Goal: Task Accomplishment & Management: Complete application form

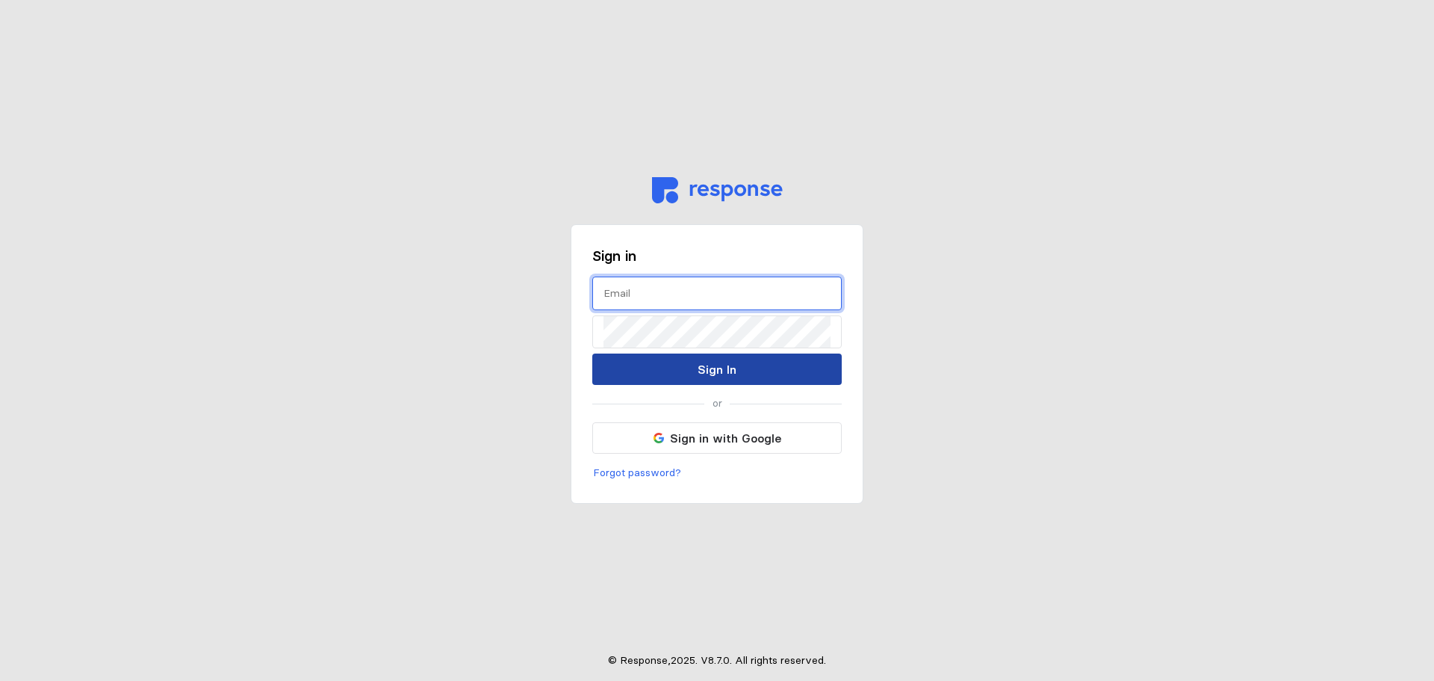
type input "[EMAIL_ADDRESS][PERSON_NAME][DOMAIN_NAME]"
click at [722, 362] on p "Sign In" at bounding box center [717, 369] width 39 height 19
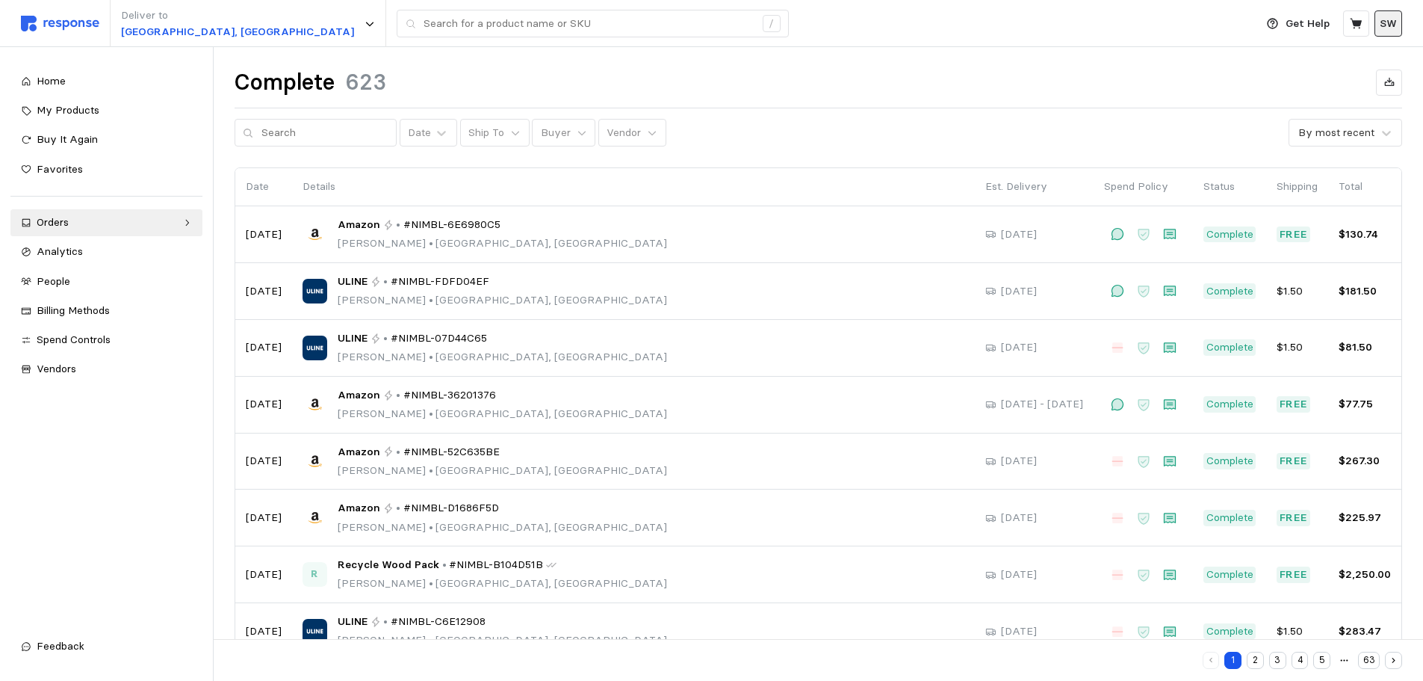
click at [1387, 20] on p "SW" at bounding box center [1388, 24] width 17 height 16
click at [72, 281] on div "People" at bounding box center [114, 281] width 155 height 16
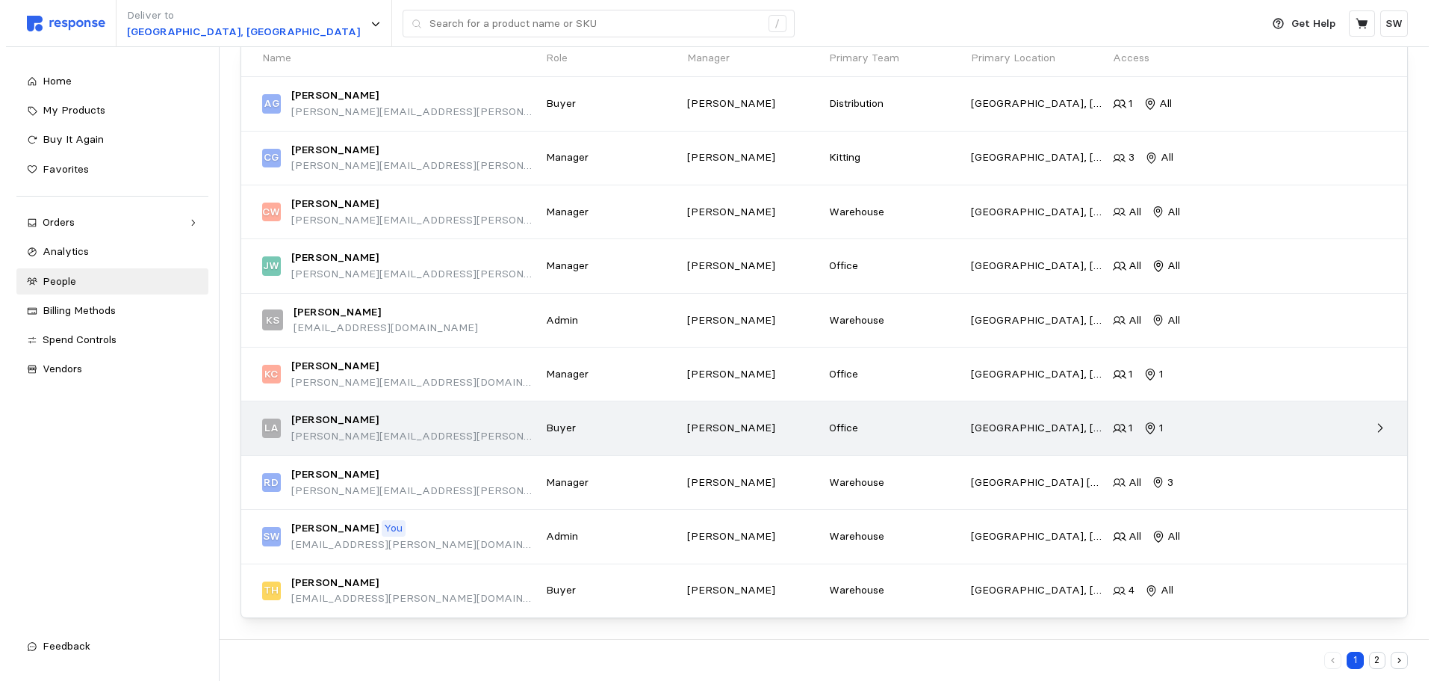
scroll to position [21, 0]
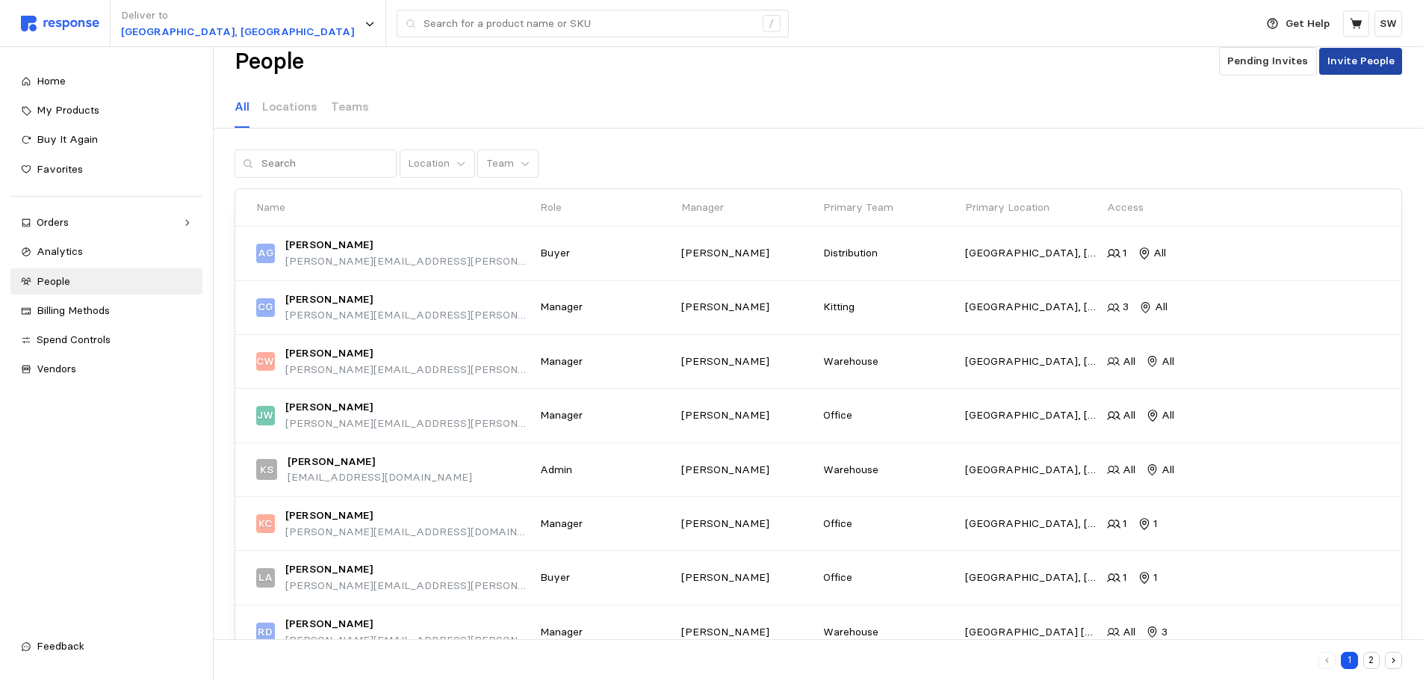
click at [1363, 62] on p "Invite People" at bounding box center [1360, 61] width 67 height 16
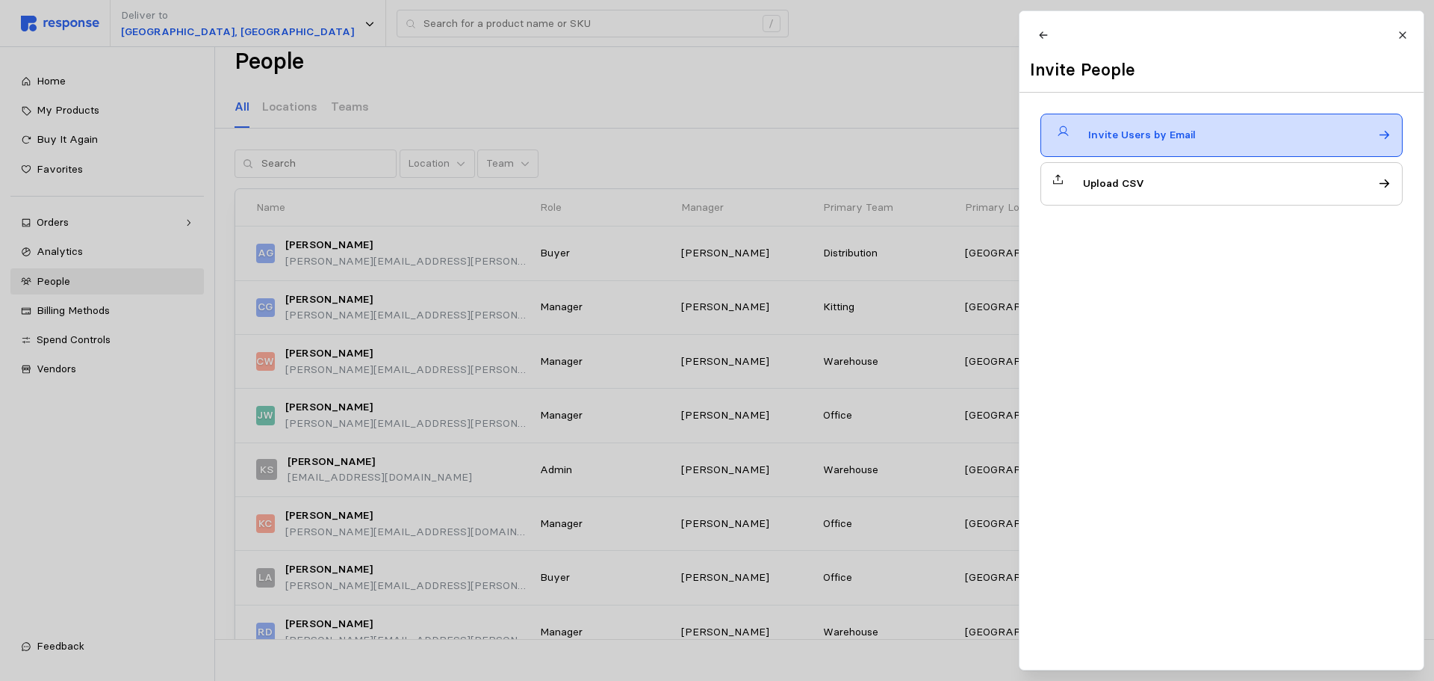
click at [1197, 155] on div "Invite Users by Email" at bounding box center [1222, 135] width 362 height 43
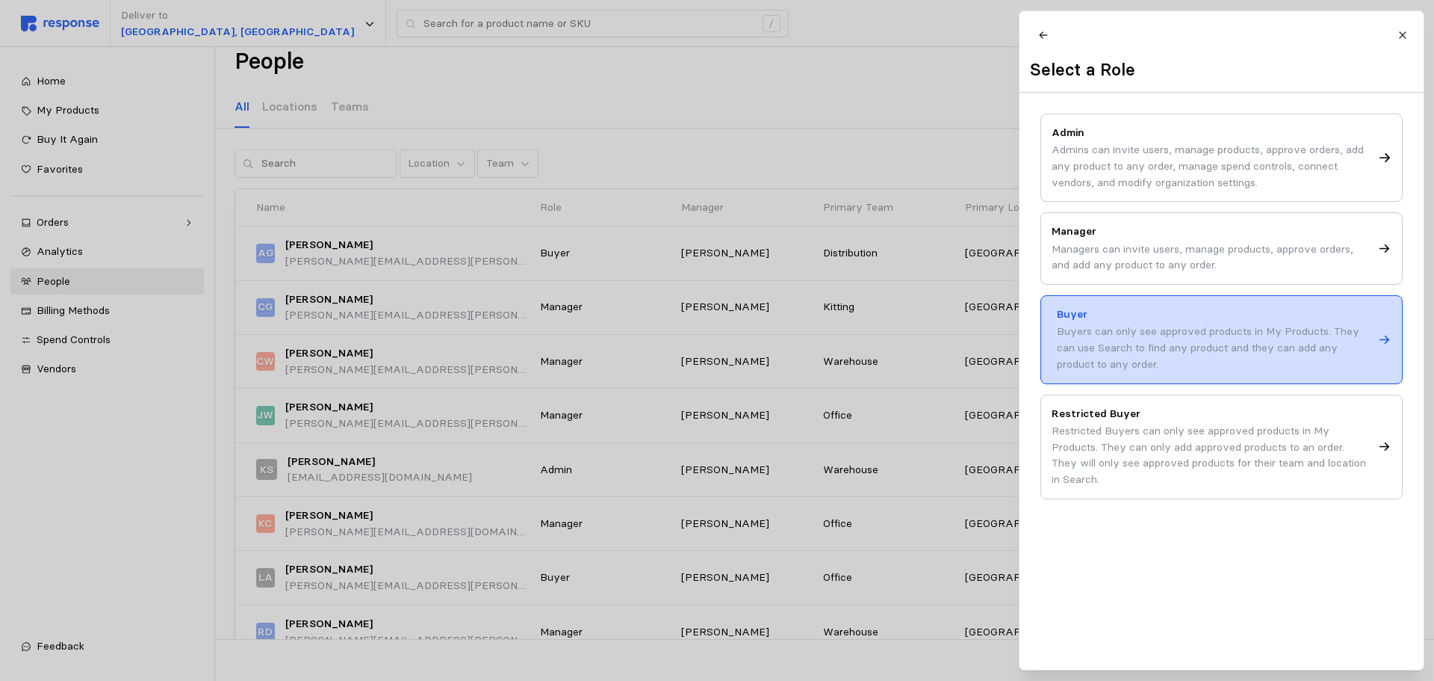
click at [1141, 338] on div "Buyers can only see approved products in My Products. They can use Search to fi…" at bounding box center [1215, 347] width 316 height 49
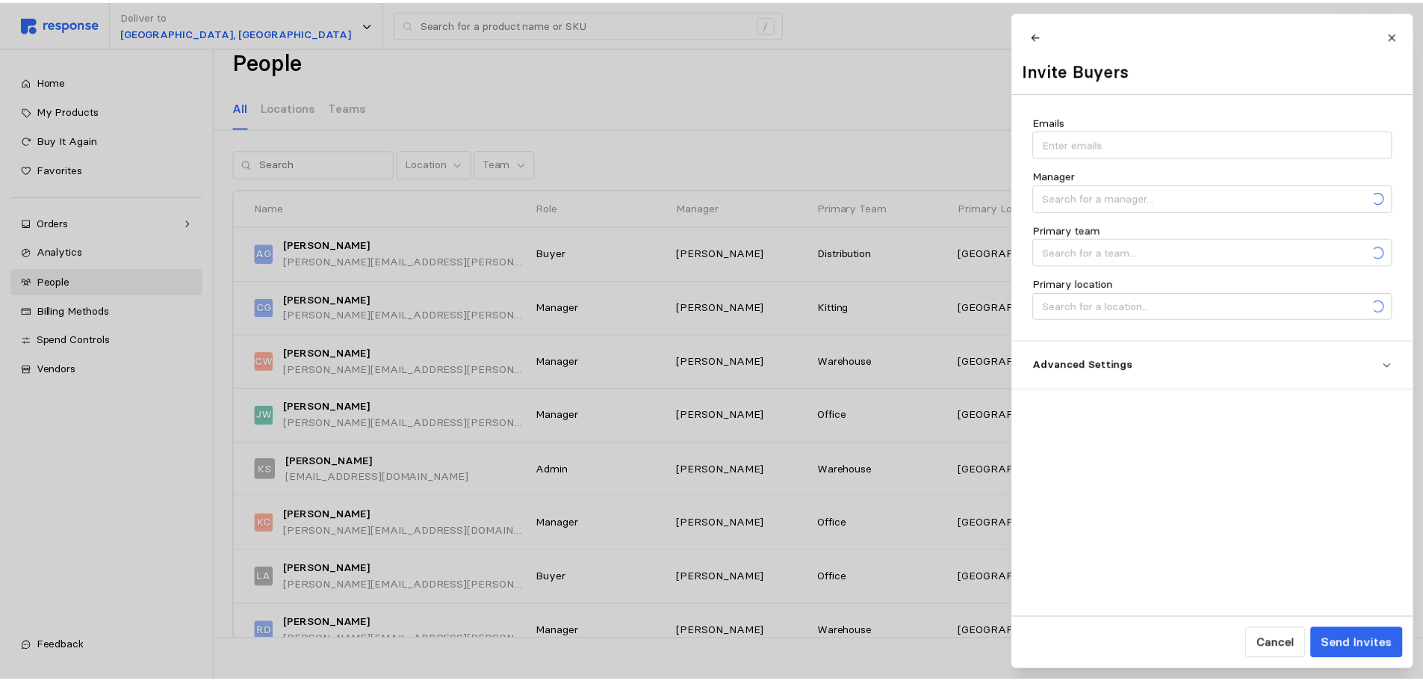
scroll to position [0, 0]
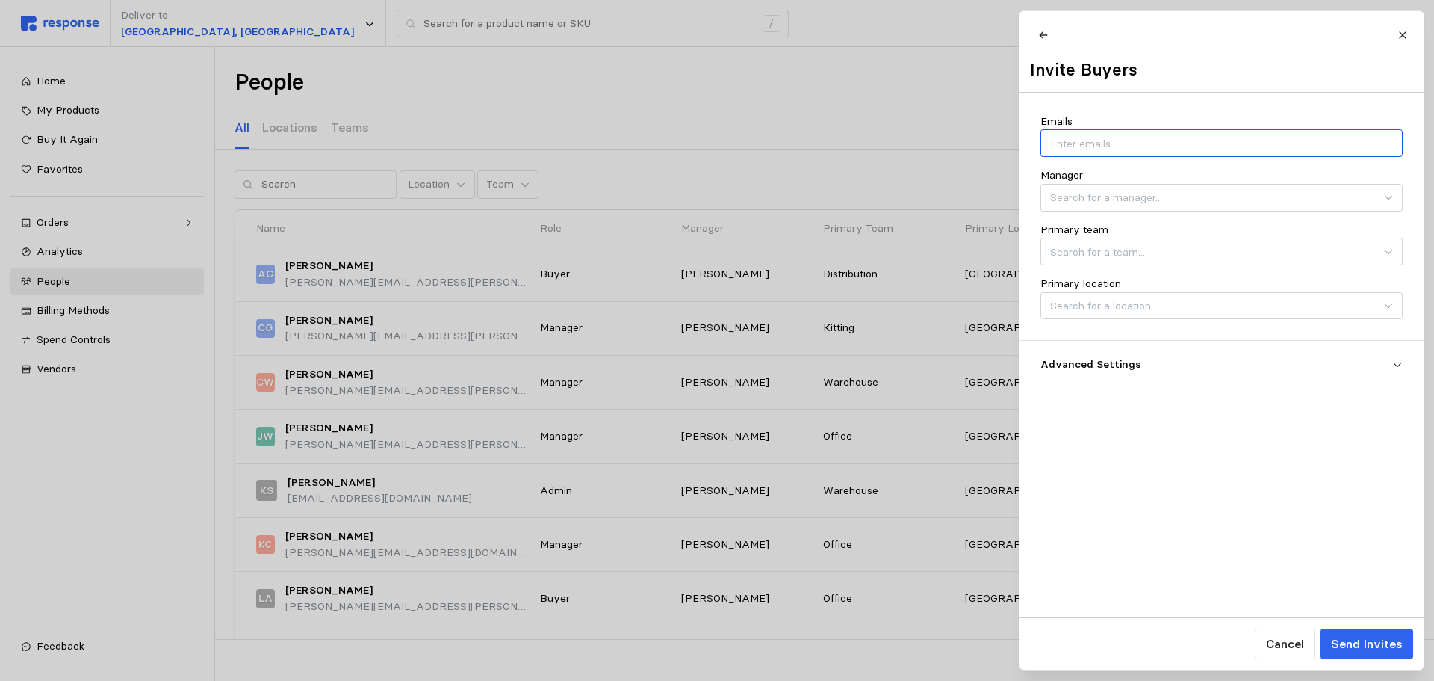
click at [1091, 152] on input "Emails" at bounding box center [1221, 143] width 342 height 16
type input "[PERSON_NAME].[PERSON_NAME]"
click at [1209, 152] on button "button" at bounding box center [1218, 143] width 19 height 16
click at [1069, 152] on input "Emails" at bounding box center [1221, 143] width 342 height 16
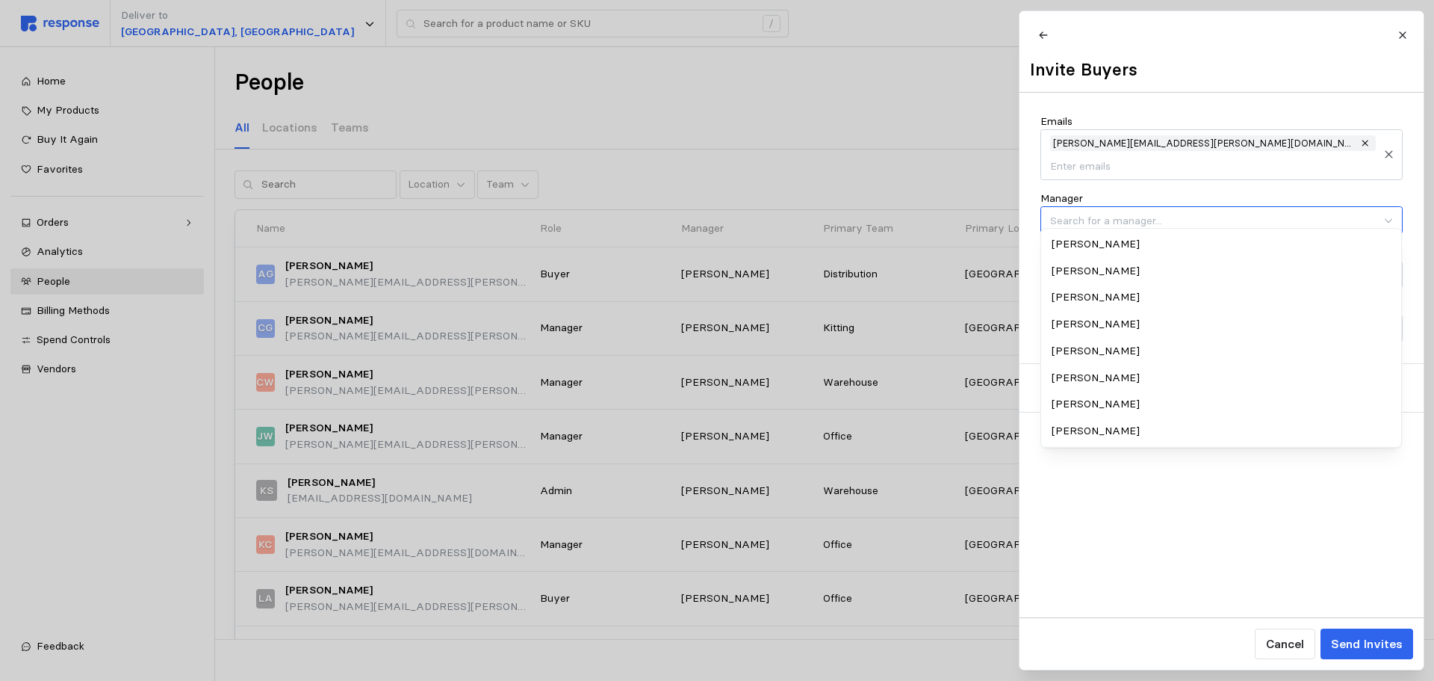
click at [1069, 208] on input "Manager" at bounding box center [1222, 220] width 362 height 28
click at [1092, 427] on div "[PERSON_NAME]" at bounding box center [1222, 431] width 356 height 27
type input "[PERSON_NAME]"
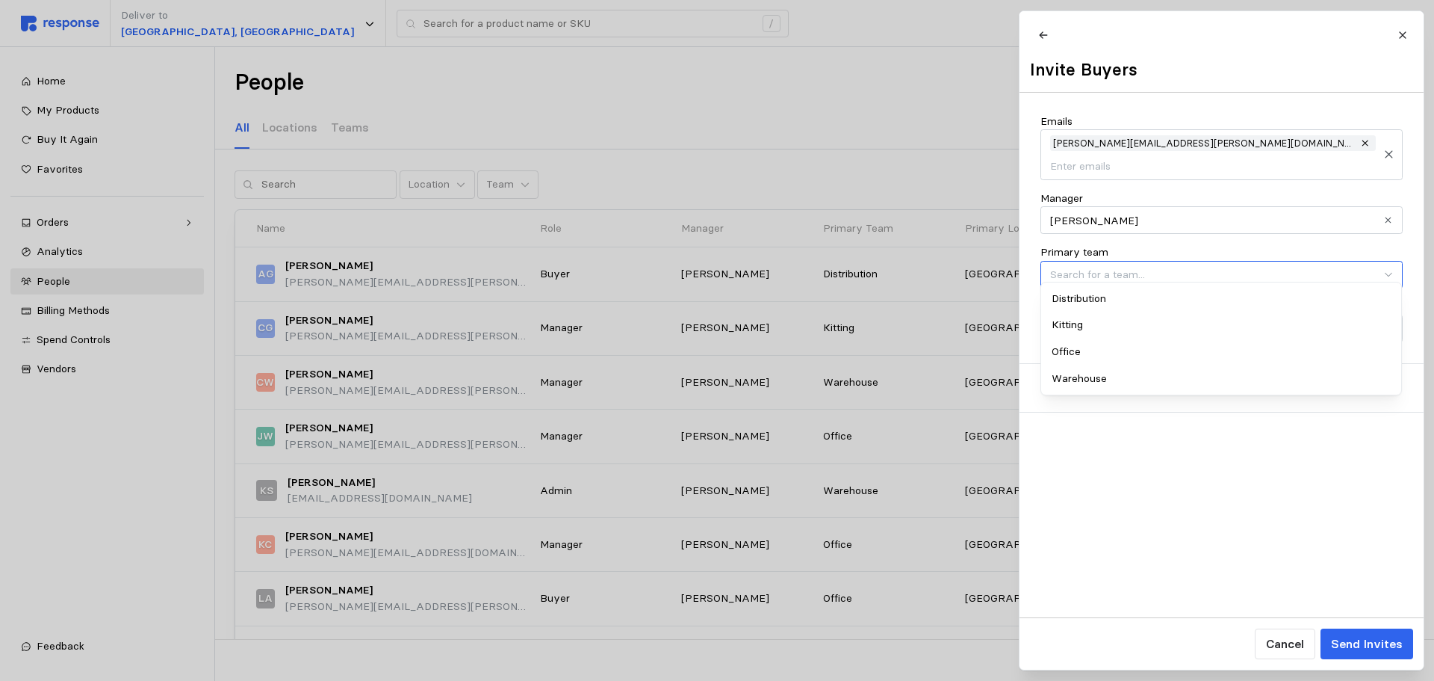
click at [1101, 261] on input "Primary team" at bounding box center [1222, 275] width 362 height 28
click at [1090, 349] on div "Office" at bounding box center [1222, 351] width 356 height 27
type input "Office"
click at [1126, 316] on input "Primary location" at bounding box center [1222, 329] width 362 height 28
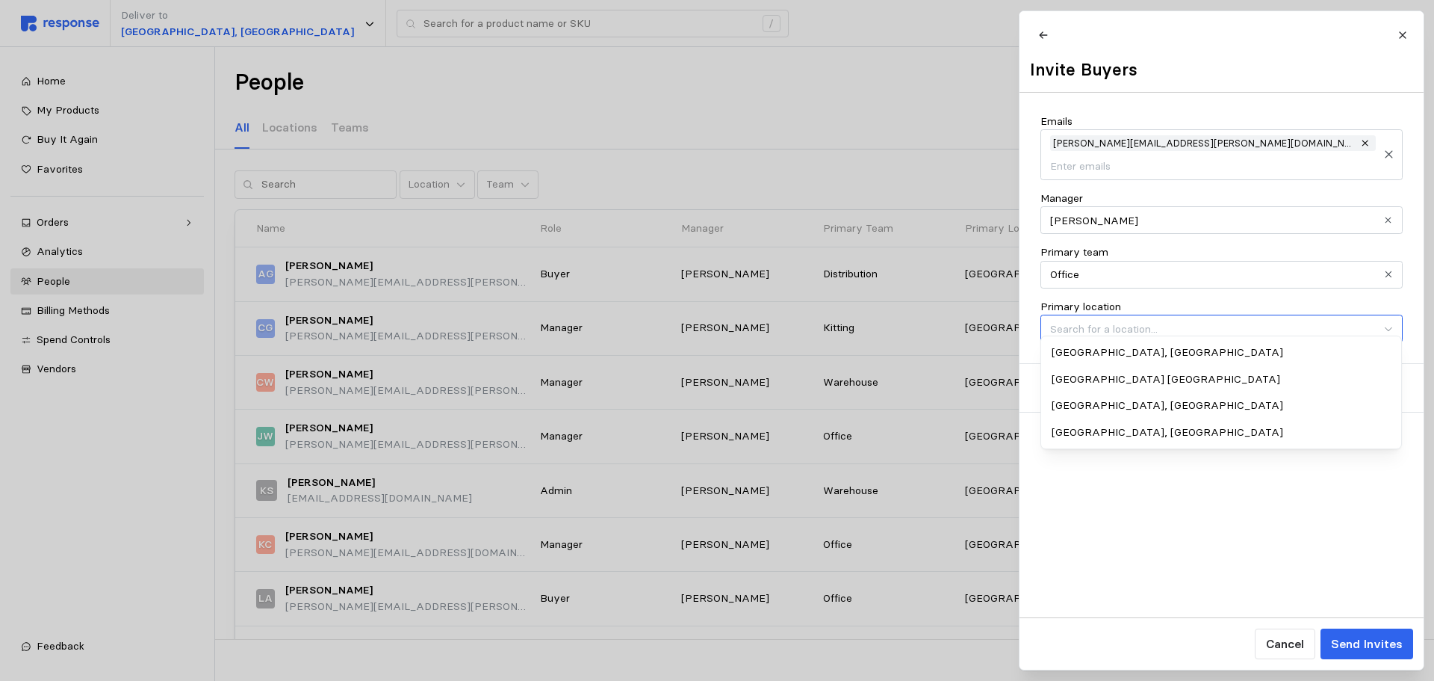
click at [1111, 432] on div "[GEOGRAPHIC_DATA], [GEOGRAPHIC_DATA]" at bounding box center [1222, 432] width 356 height 27
type input "[GEOGRAPHIC_DATA], [GEOGRAPHIC_DATA]"
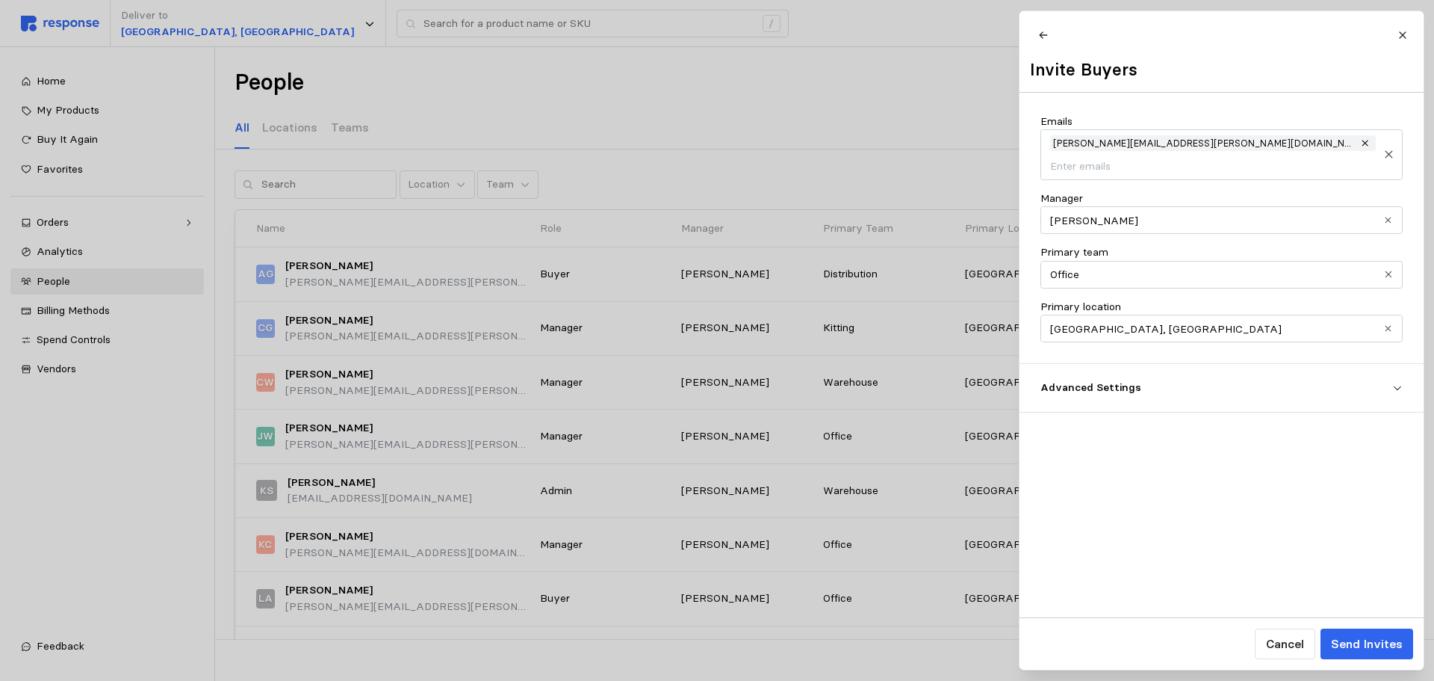
click at [1251, 388] on span "Advanced Settings" at bounding box center [1217, 387] width 352 height 27
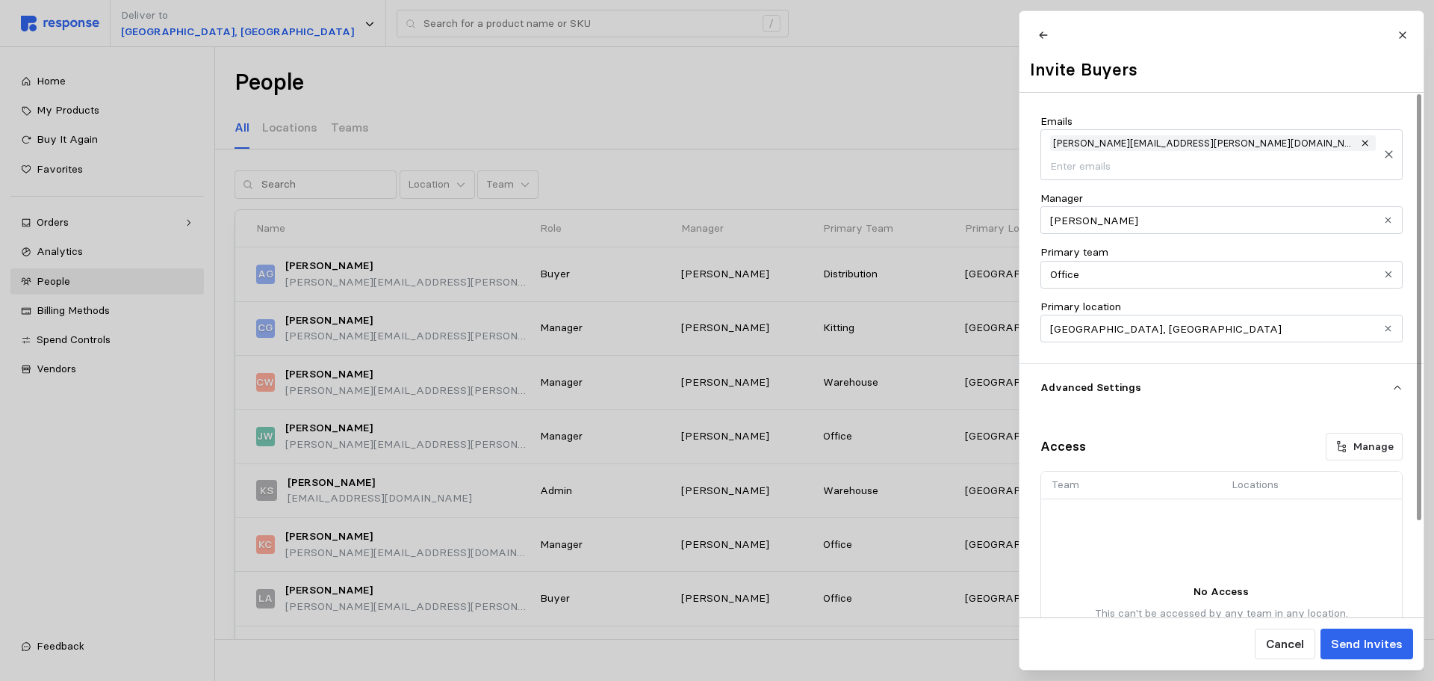
click at [1173, 477] on p "Team" at bounding box center [1131, 485] width 159 height 16
click at [1347, 440] on icon at bounding box center [1340, 446] width 13 height 13
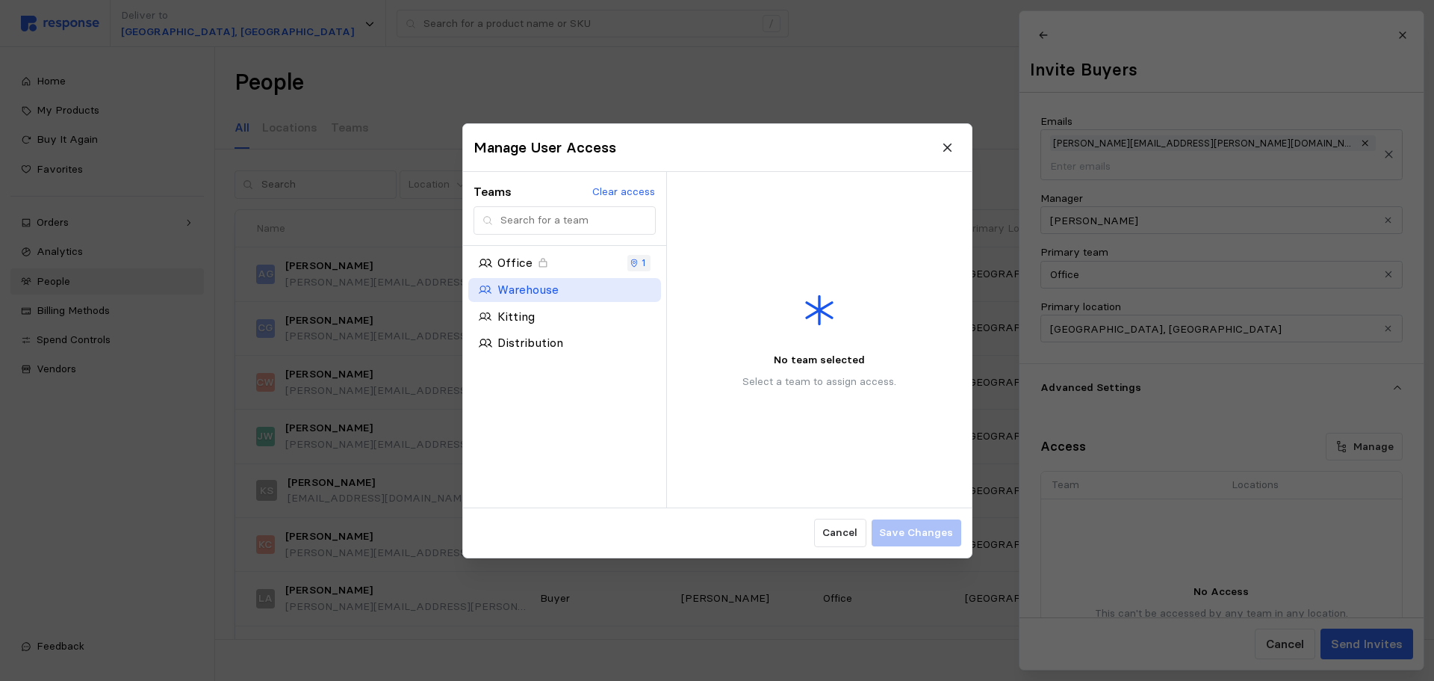
click at [571, 294] on div "Warehouse" at bounding box center [542, 289] width 126 height 19
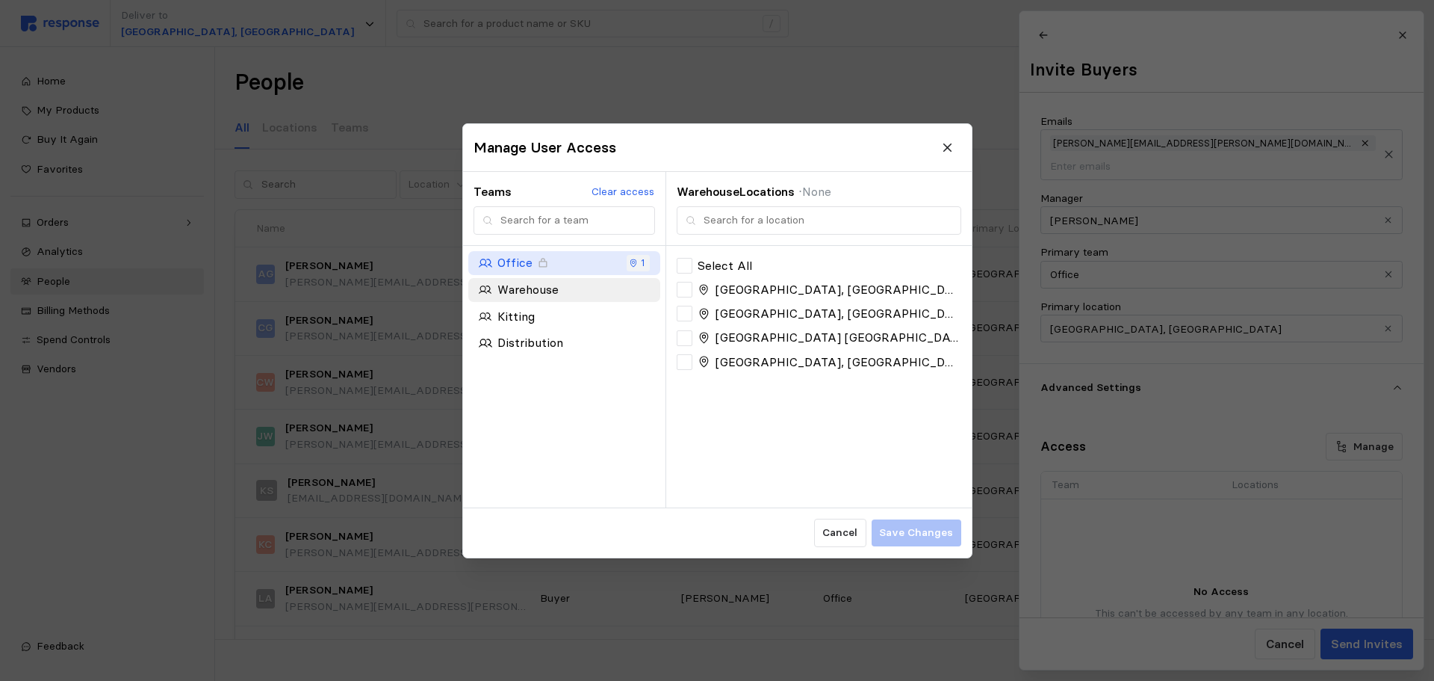
click at [562, 264] on div "Office" at bounding box center [542, 262] width 126 height 19
click at [687, 338] on icon at bounding box center [685, 337] width 10 height 7
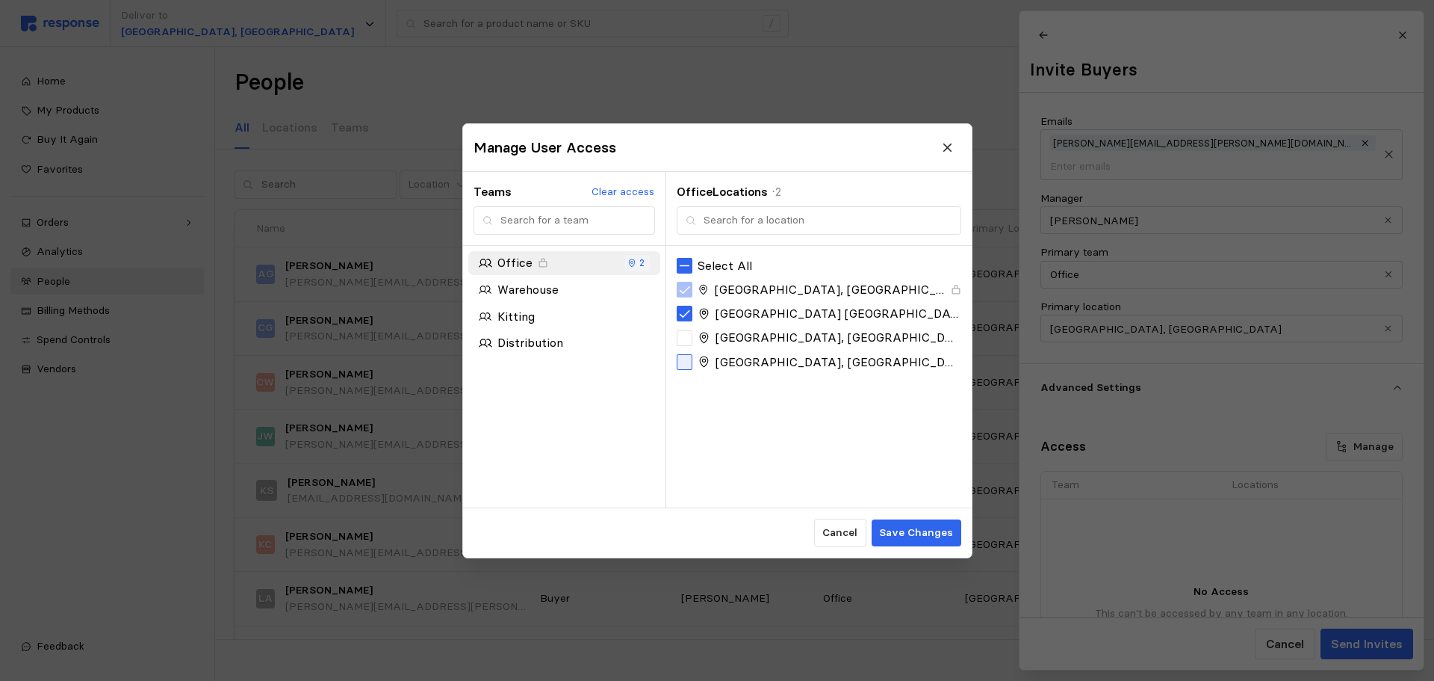
click at [688, 360] on div at bounding box center [685, 361] width 16 height 16
click at [913, 530] on p "Save Changes" at bounding box center [916, 532] width 74 height 16
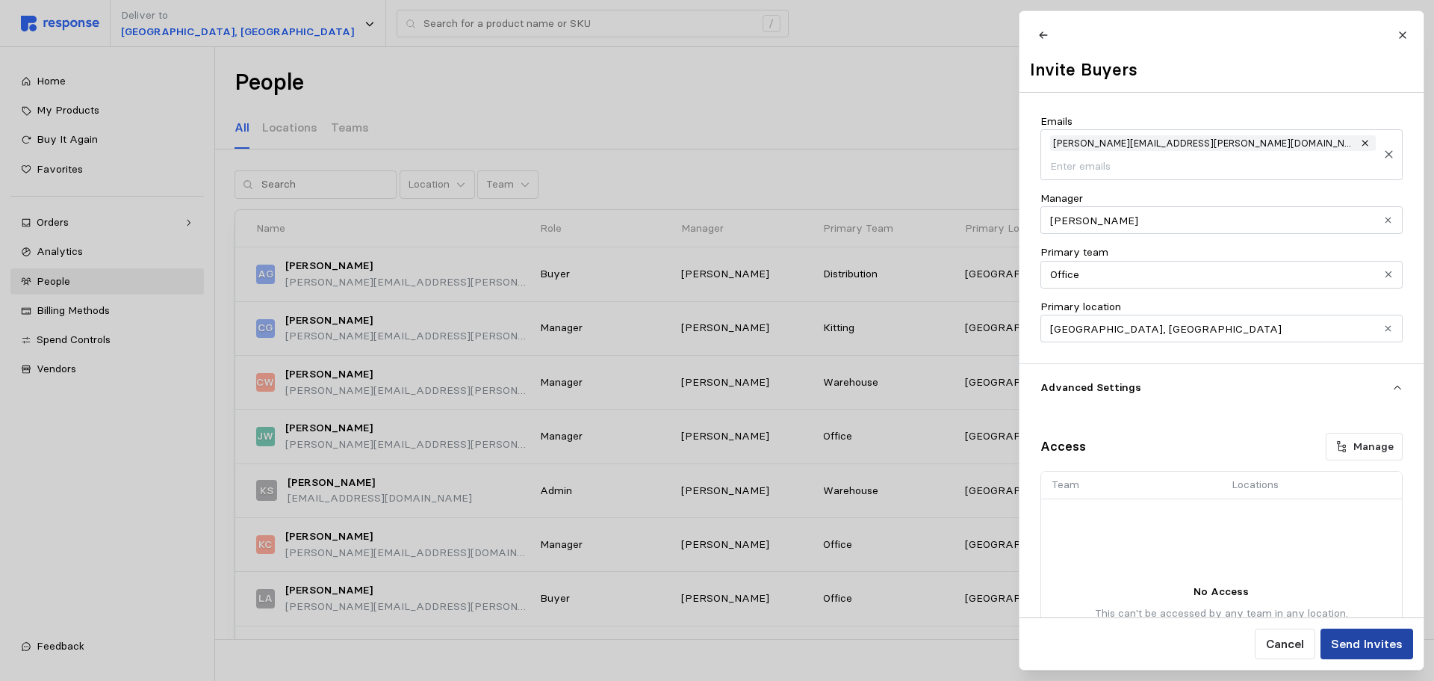
click at [1370, 645] on p "Send Invites" at bounding box center [1366, 643] width 72 height 19
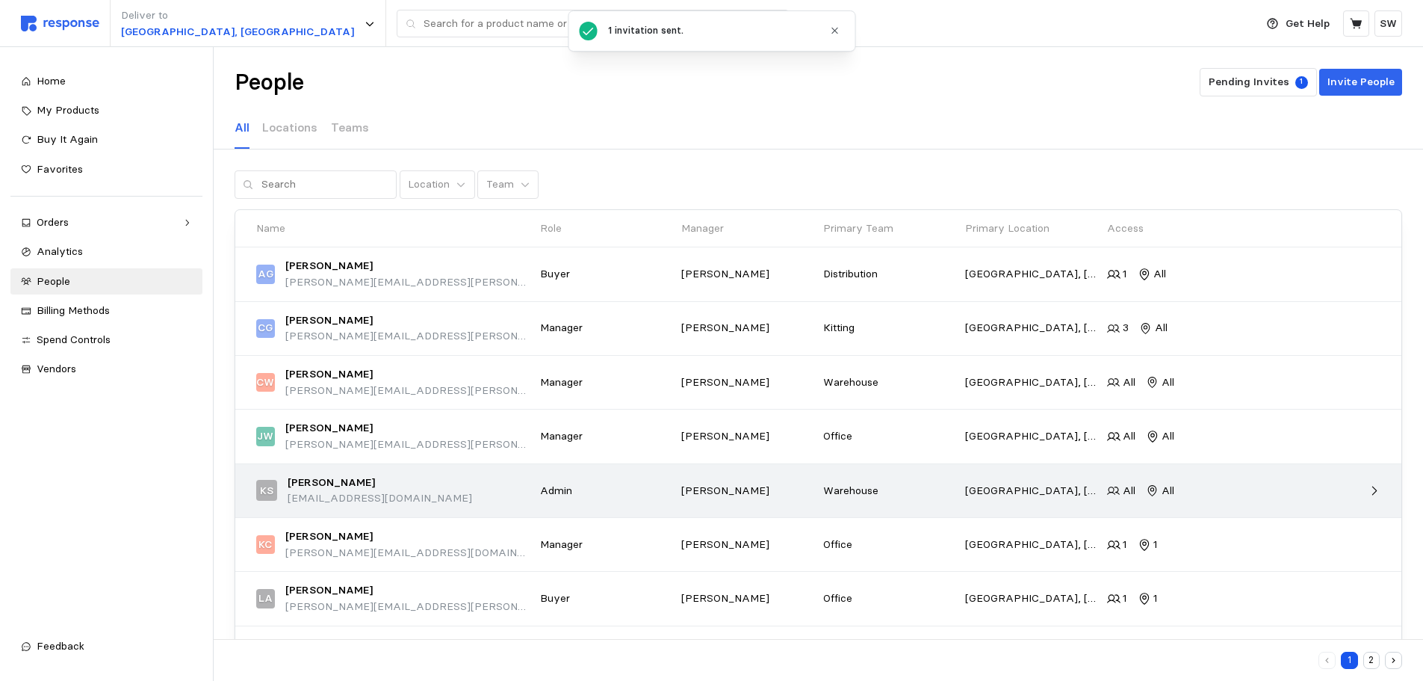
scroll to position [170, 0]
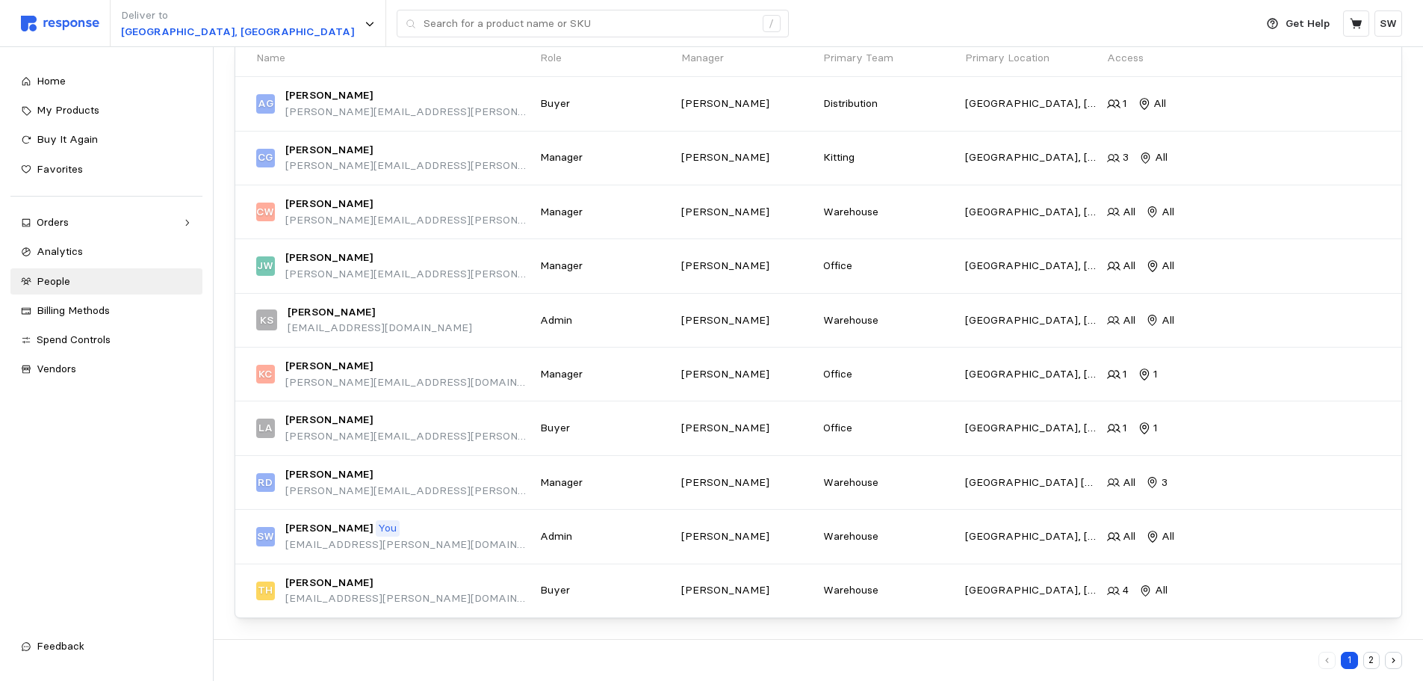
click at [1369, 659] on button "2" at bounding box center [1371, 659] width 17 height 17
